Goal: Information Seeking & Learning: Learn about a topic

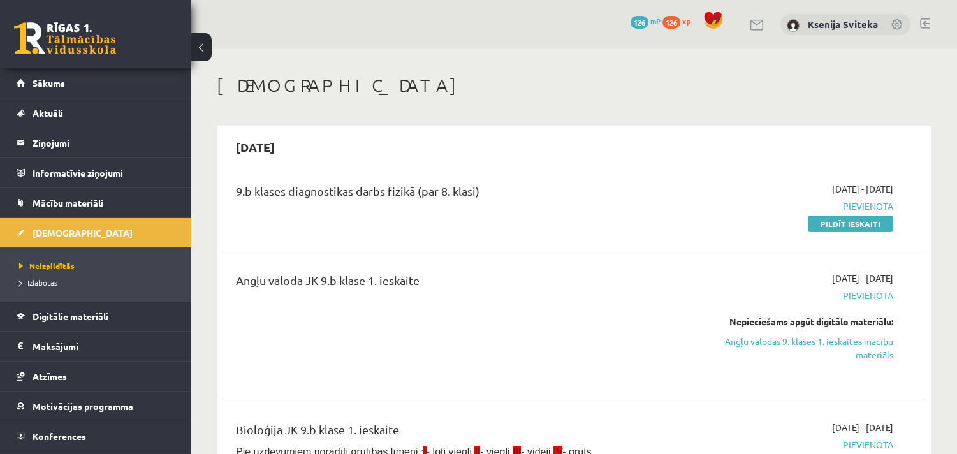
scroll to position [71, 0]
click at [64, 309] on link "Digitālie materiāli" at bounding box center [96, 316] width 159 height 29
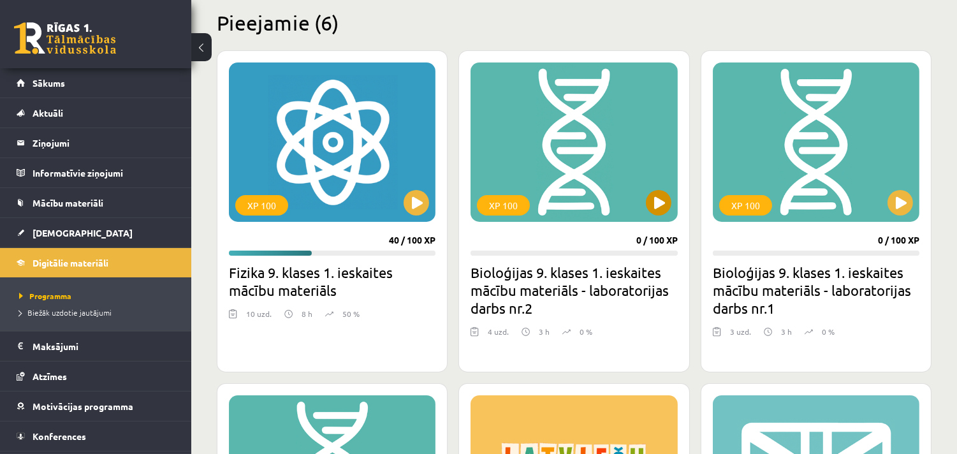
scroll to position [425, 0]
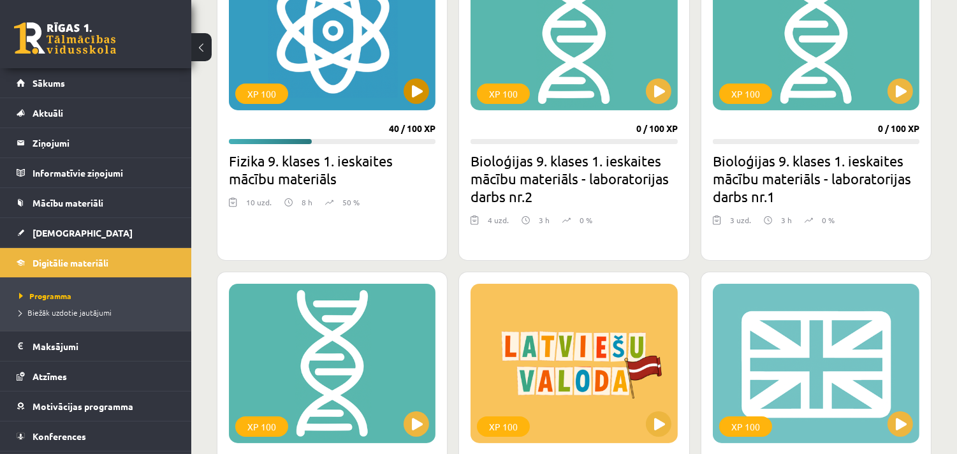
click at [324, 54] on div "XP 100" at bounding box center [332, 30] width 207 height 159
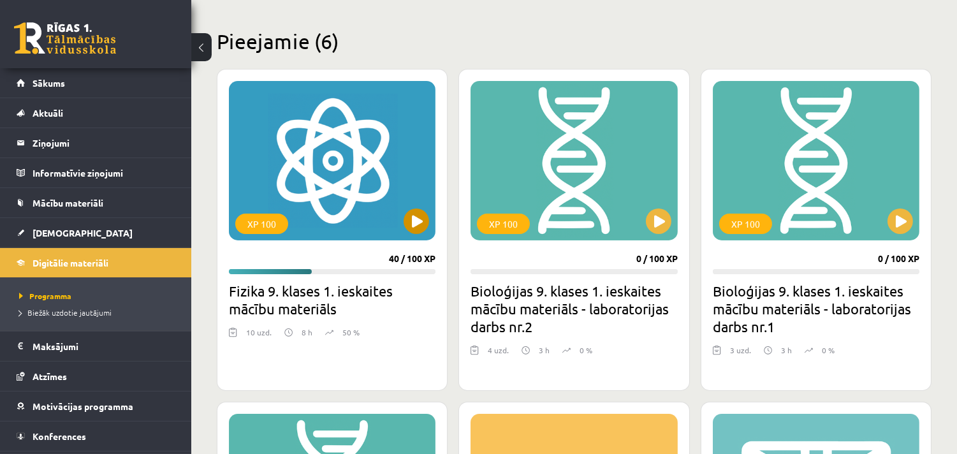
scroll to position [283, 0]
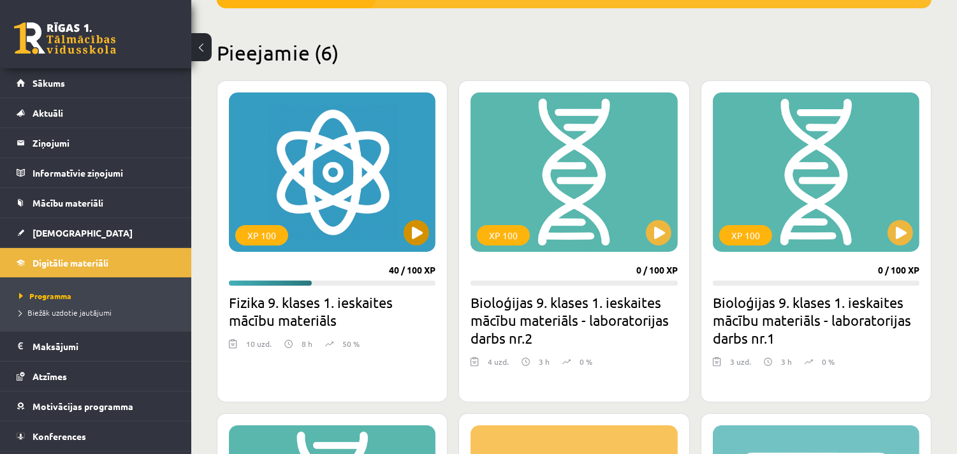
click at [366, 175] on div "XP 100" at bounding box center [332, 171] width 207 height 159
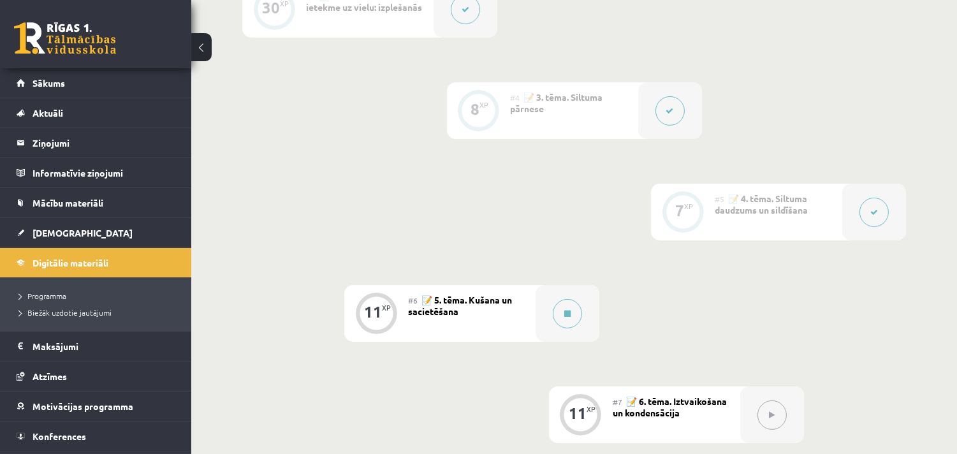
scroll to position [566, 0]
click at [492, 298] on span "📝 5. tēma. Kušana un sacietēšana" at bounding box center [460, 304] width 104 height 23
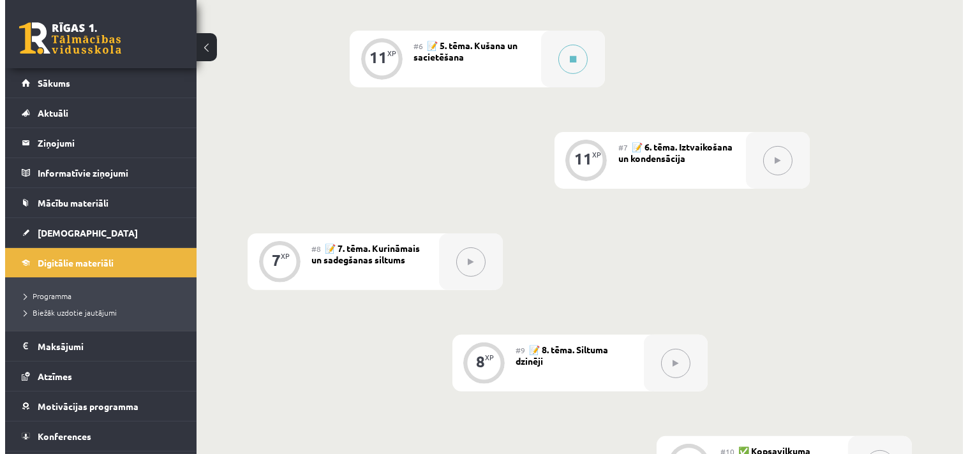
scroll to position [657, 0]
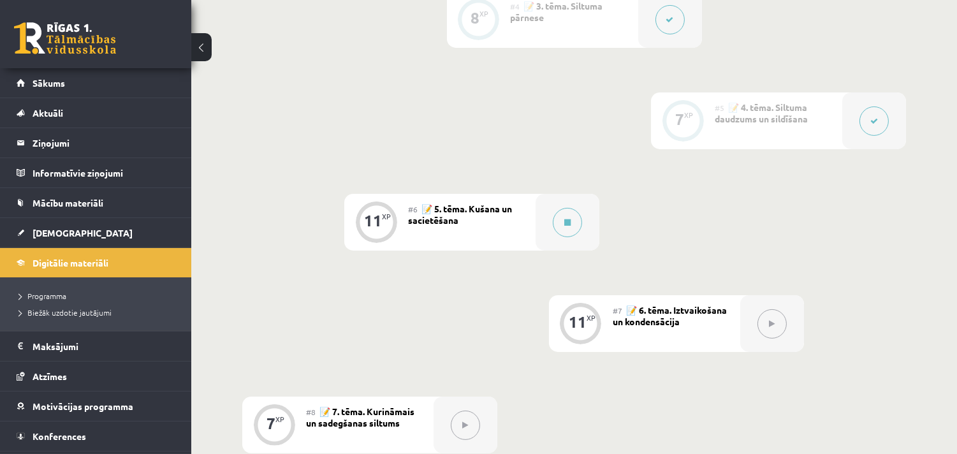
click at [475, 230] on div "#6 📝 5. tēma. Kušana un sacietēšana" at bounding box center [472, 222] width 128 height 57
click at [579, 226] on button at bounding box center [567, 222] width 29 height 29
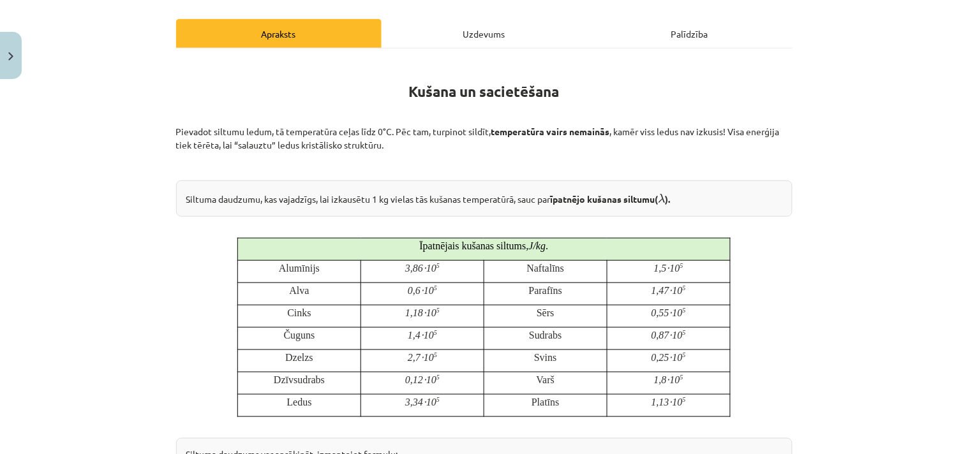
scroll to position [142, 0]
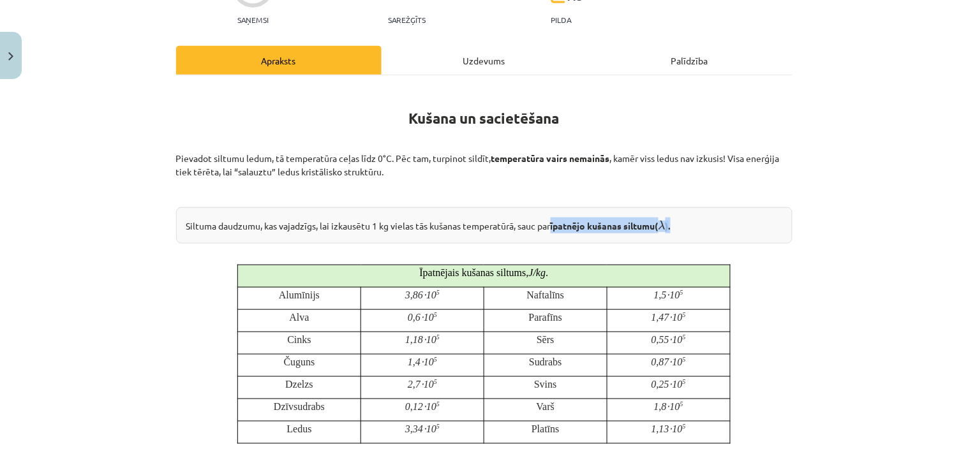
drag, startPoint x: 550, startPoint y: 224, endPoint x: 677, endPoint y: 225, distance: 126.9
click at [677, 225] on div "Siltuma daudzumu, kas vajadzīgs, lai izkausētu 1 kg vielas tās kušanas temperat…" at bounding box center [484, 225] width 616 height 36
copy div "īpatnējo kušanas siltumu ( λ λ )."
click at [649, 186] on p at bounding box center [484, 192] width 616 height 13
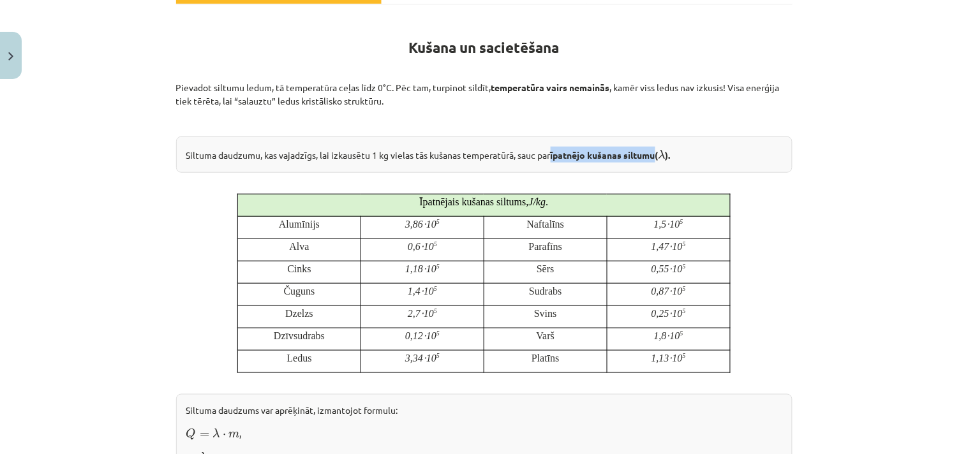
drag, startPoint x: 550, startPoint y: 153, endPoint x: 656, endPoint y: 156, distance: 105.3
click at [656, 156] on div "Siltuma daudzumu, kas vajadzīgs, lai izkausētu 1 kg vielas tās kušanas temperat…" at bounding box center [484, 154] width 616 height 36
copy div "īpatnējo kušanas siltumu"
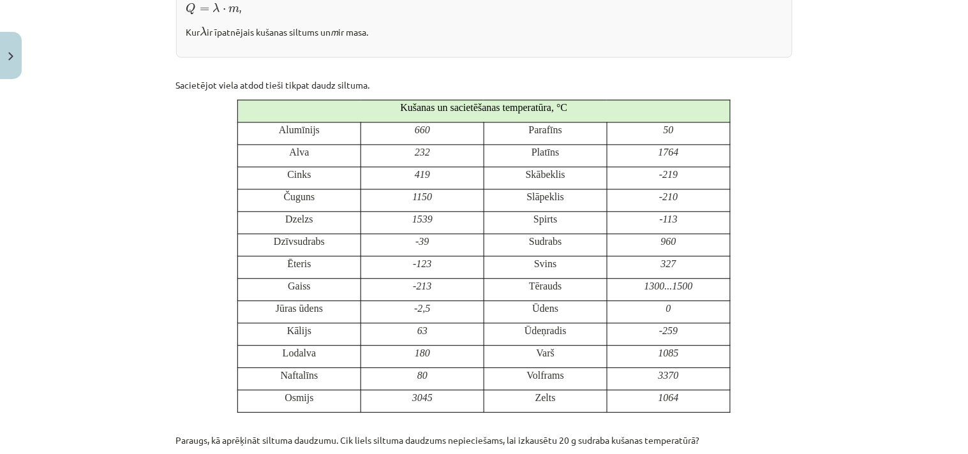
scroll to position [638, 0]
click at [804, 284] on div "Mācību tēma: Fizika 9. klases 1. ieskaites mācību materiāls #6 📝 5. tēma. Kušan…" at bounding box center [484, 227] width 968 height 454
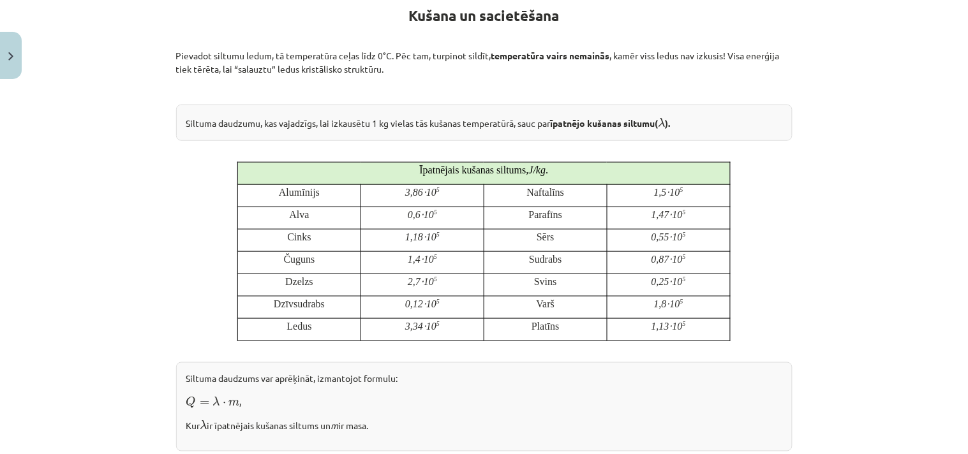
scroll to position [238, 0]
